Goal: Information Seeking & Learning: Find specific fact

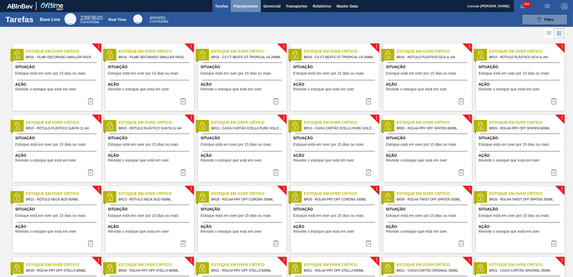
click at [245, 10] on button "Planejamento" at bounding box center [246, 6] width 30 height 12
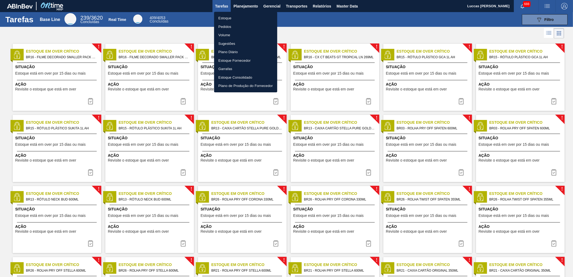
click at [238, 24] on li "Pedidos" at bounding box center [245, 27] width 63 height 9
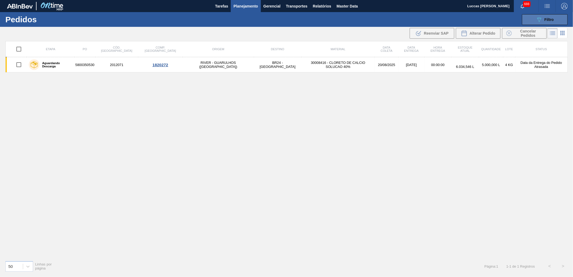
click at [552, 17] on div "089F7B8B-B2A5-4AFE-B5C0-19BA573D28AC Filtro" at bounding box center [545, 19] width 18 height 6
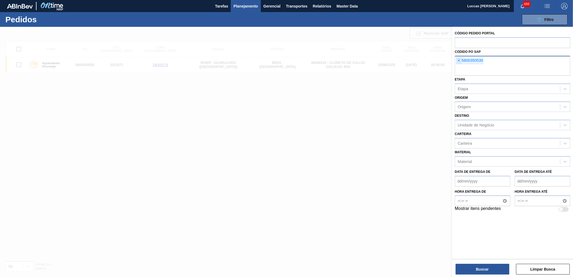
click at [458, 60] on span "×" at bounding box center [458, 60] width 5 height 6
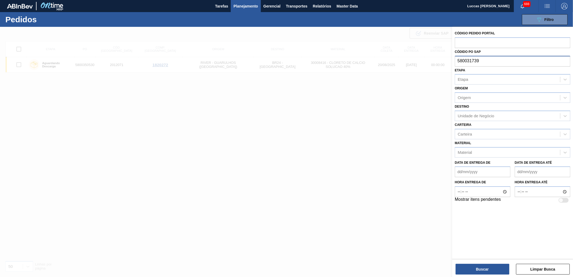
type input "5800317399"
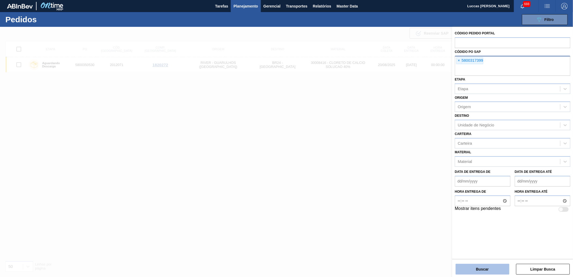
click at [471, 272] on button "Buscar" at bounding box center [483, 269] width 54 height 11
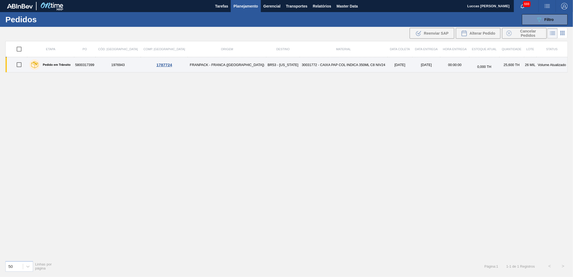
click at [313, 66] on td "30031772 - CAIXA PAP COL INDICA 350ML C8 NIV24" at bounding box center [344, 64] width 88 height 15
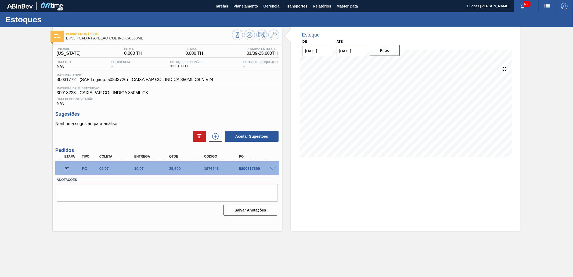
click at [270, 167] on span at bounding box center [273, 169] width 6 height 4
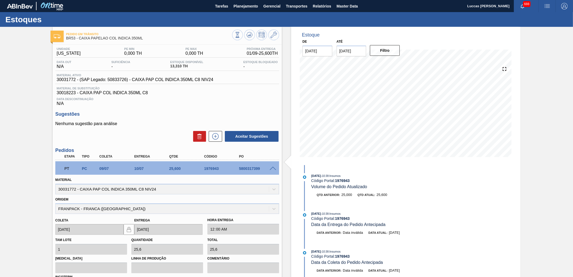
scroll to position [73, 0]
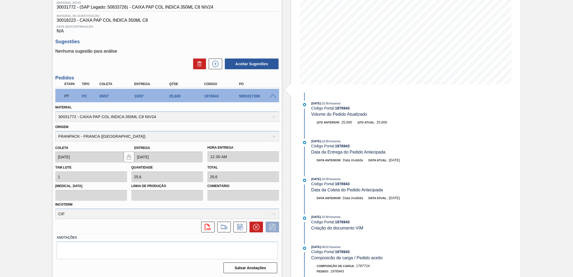
click at [246, 94] on div "5800317399" at bounding box center [257, 96] width 39 height 4
copy div "5800317399"
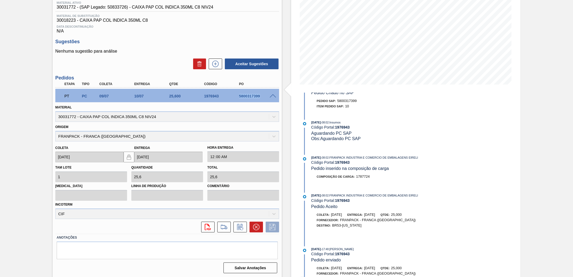
scroll to position [254, 0]
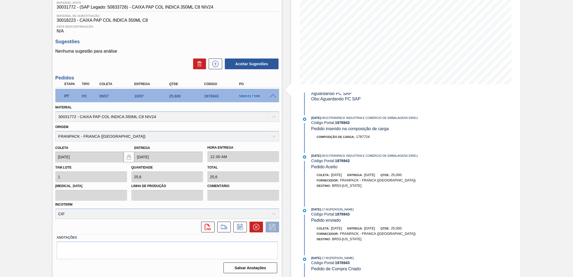
drag, startPoint x: 420, startPoint y: 226, endPoint x: 386, endPoint y: 226, distance: 33.3
click at [386, 226] on div "Coleta: [DATE] Entrega: [DATE] Qtde: 25,000" at bounding box center [375, 228] width 128 height 5
click at [416, 237] on div "Destino: BR53-[US_STATE]" at bounding box center [375, 239] width 128 height 5
drag, startPoint x: 417, startPoint y: 227, endPoint x: 395, endPoint y: 228, distance: 22.3
click at [395, 228] on div "Coleta: [DATE] Entrega: [DATE] Qtde: 25,000" at bounding box center [375, 228] width 128 height 5
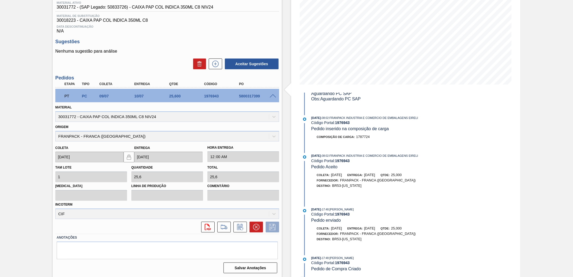
click at [406, 245] on div "[DATE] 17:48 : [PERSON_NAME] Código Portal: 1976943 Pedido enviado Coleta: [DAT…" at bounding box center [370, 227] width 138 height 41
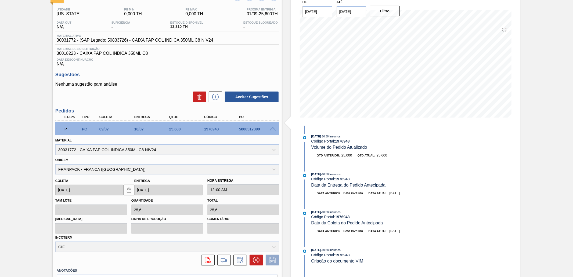
scroll to position [0, 0]
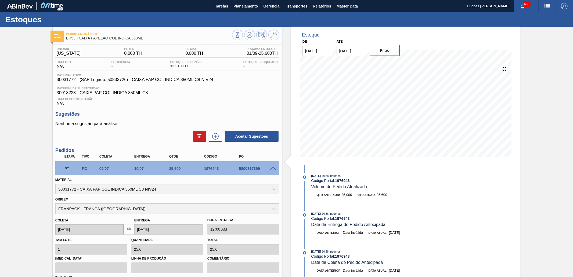
click at [288, 147] on div "Estoque De [DATE] Até [DATE] Filtro 05/09 Projeção de Estoque 38.91 [DOMAIN_NAM…" at bounding box center [401, 189] width 239 height 324
click at [254, 167] on div "5800317399" at bounding box center [257, 169] width 39 height 4
copy div "5800317399"
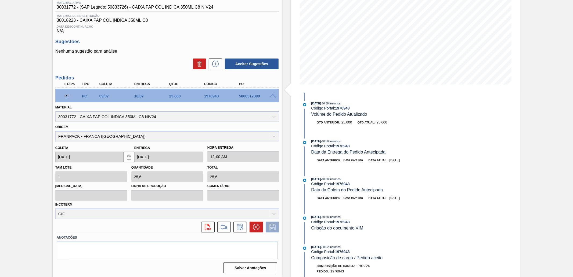
click at [479, 207] on div "Estoque De [DATE] Até [DATE] Filtro 12/09 Projeção de Estoque 38.91 [DOMAIN_NAM…" at bounding box center [405, 116] width 229 height 324
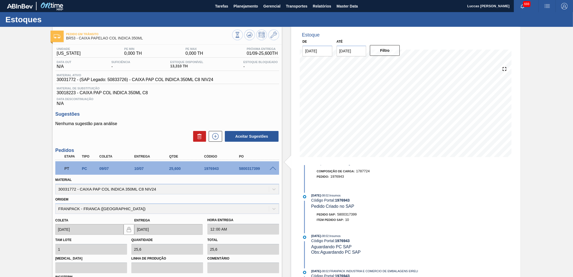
scroll to position [164, 0]
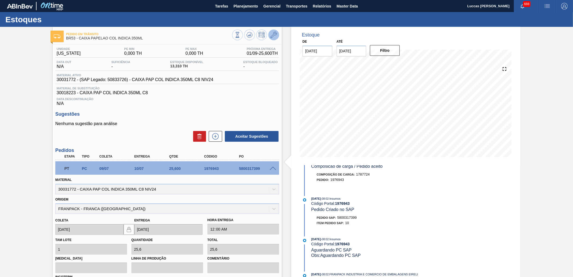
click at [272, 32] on icon at bounding box center [274, 35] width 6 height 6
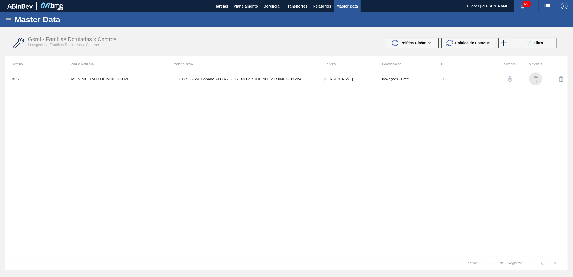
click at [535, 80] on img "button" at bounding box center [535, 78] width 5 height 5
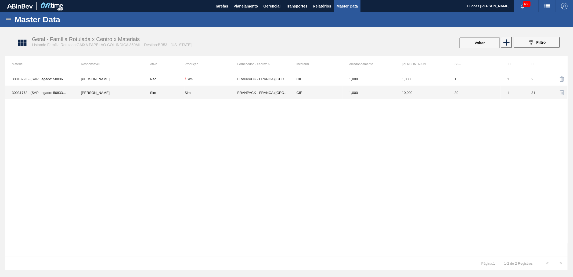
click at [245, 90] on td "FRANPACK - FRANCA ([GEOGRAPHIC_DATA])" at bounding box center [263, 93] width 53 height 14
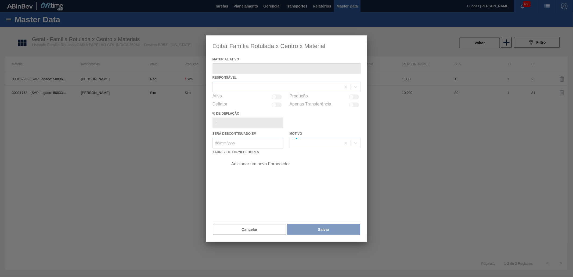
type ativo "30031772 - (SAP Legado: 50833726) - CAIXA PAP COL INDICA 350ML C8 NIV24"
checkbox input "true"
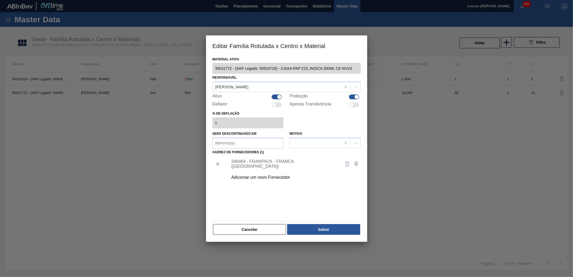
click at [244, 165] on div "266464 - FRANPACK - FRANCA ([GEOGRAPHIC_DATA])" at bounding box center [283, 164] width 105 height 10
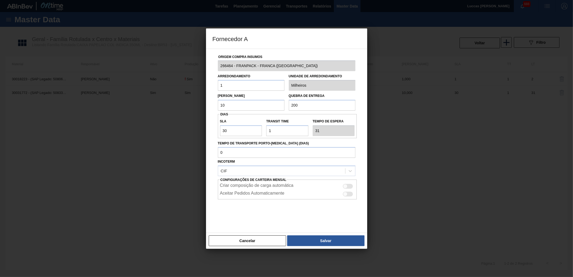
click at [216, 64] on div "266464 - FRANPACK - FRANCA ([GEOGRAPHIC_DATA])" at bounding box center [287, 65] width 142 height 11
click at [246, 238] on button "Cancelar" at bounding box center [248, 241] width 78 height 11
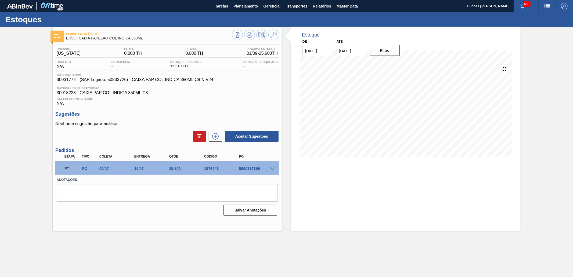
click at [270, 167] on span at bounding box center [273, 169] width 6 height 4
